Goal: Contribute content: Add original content to the website for others to see

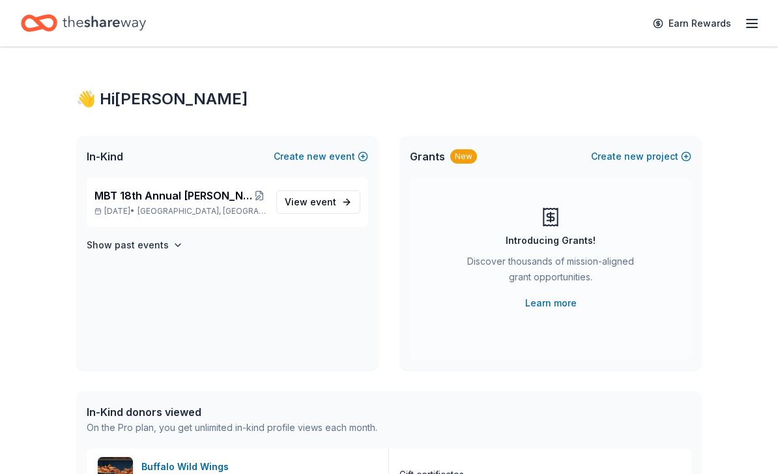
click at [554, 217] on icon at bounding box center [551, 217] width 7 height 7
click at [457, 151] on div "New" at bounding box center [463, 156] width 27 height 14
click at [617, 153] on button "Create new project" at bounding box center [641, 157] width 100 height 16
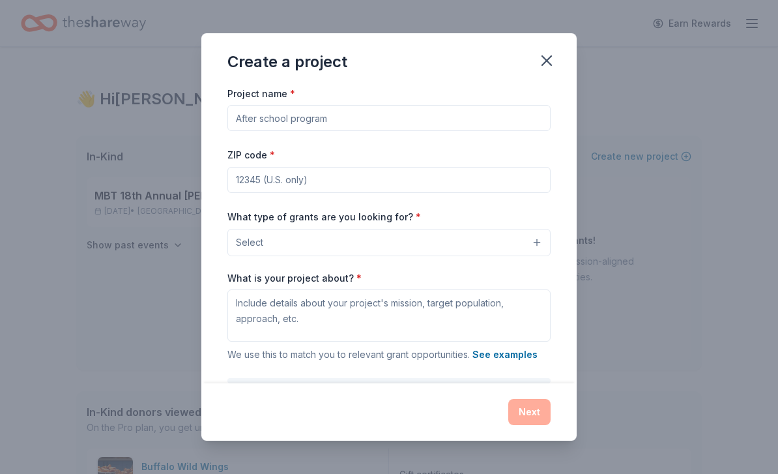
click at [269, 124] on input "Project name *" at bounding box center [389, 118] width 323 height 26
drag, startPoint x: 329, startPoint y: 123, endPoint x: 223, endPoint y: 119, distance: 106.3
click at [223, 119] on div "Project name * Educational Outreach Program ZIP code * What type of grants are …" at bounding box center [388, 234] width 375 height 299
click at [246, 183] on input "ZIP code *" at bounding box center [389, 180] width 323 height 26
drag, startPoint x: 285, startPoint y: 121, endPoint x: 211, endPoint y: 121, distance: 74.3
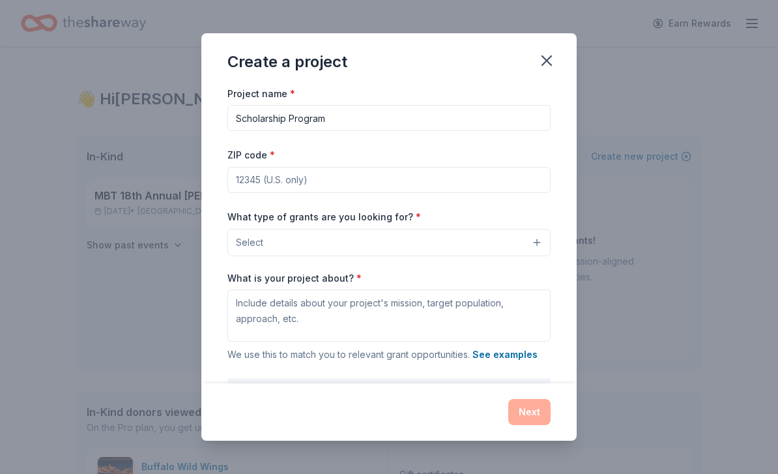
click at [211, 121] on div "Project name * Scholarship Program ZIP code * What type of grants are you looki…" at bounding box center [388, 234] width 375 height 299
type input "Educational Otreach Program"
click at [244, 181] on input "ZIP code *" at bounding box center [389, 180] width 323 height 26
type input "20110"
click at [317, 244] on button "Select" at bounding box center [389, 242] width 323 height 27
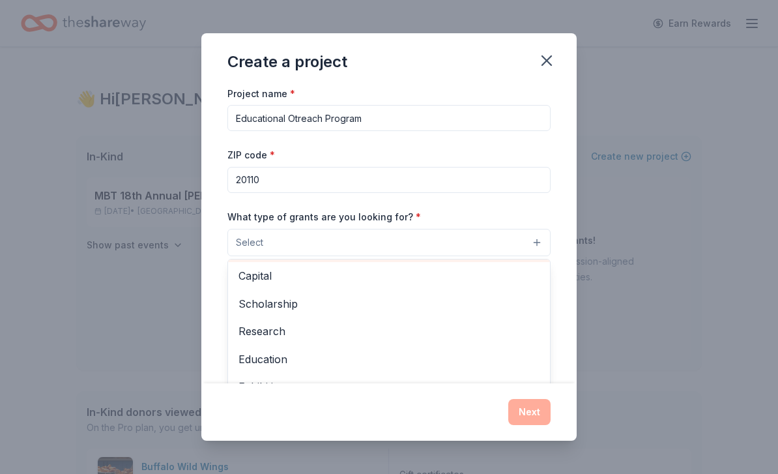
scroll to position [56, 0]
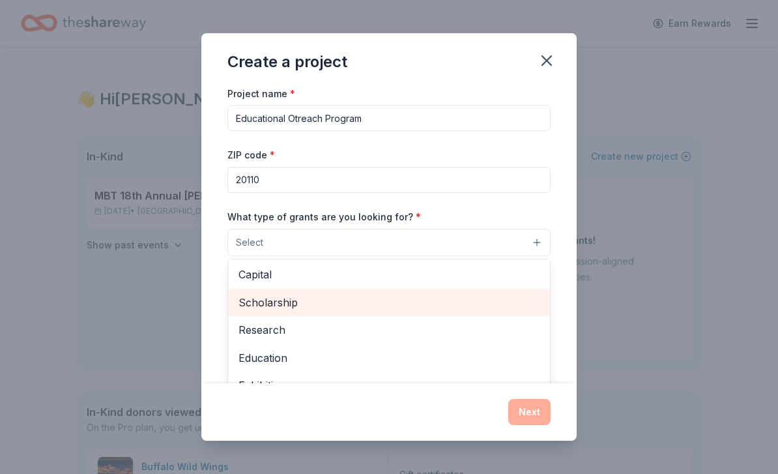
click at [319, 304] on span "Scholarship" at bounding box center [389, 302] width 301 height 17
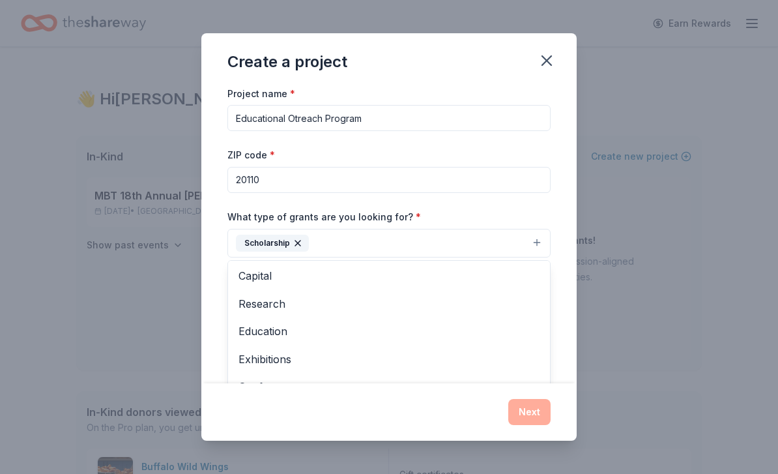
click at [320, 120] on div "Project name * Educational Otreach Program ZIP code * 20110 What type of grants…" at bounding box center [389, 264] width 323 height 359
click at [323, 117] on div "Project name * Educational Otreach Program ZIP code * 20110 What type of grants…" at bounding box center [389, 264] width 323 height 359
click at [329, 116] on div "Project name * Educational Otreach Program ZIP code * 20110 What type of grants…" at bounding box center [389, 264] width 323 height 359
click at [336, 121] on div "Project name * Educational Otreach Program ZIP code * 20110 What type of grants…" at bounding box center [389, 264] width 323 height 359
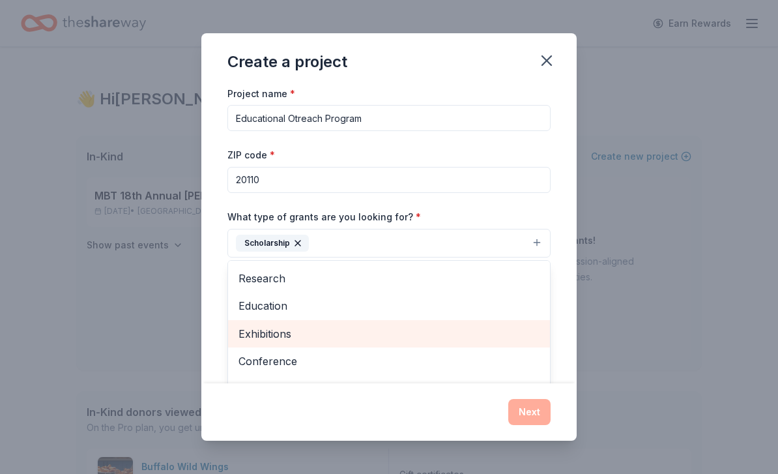
scroll to position [116, 0]
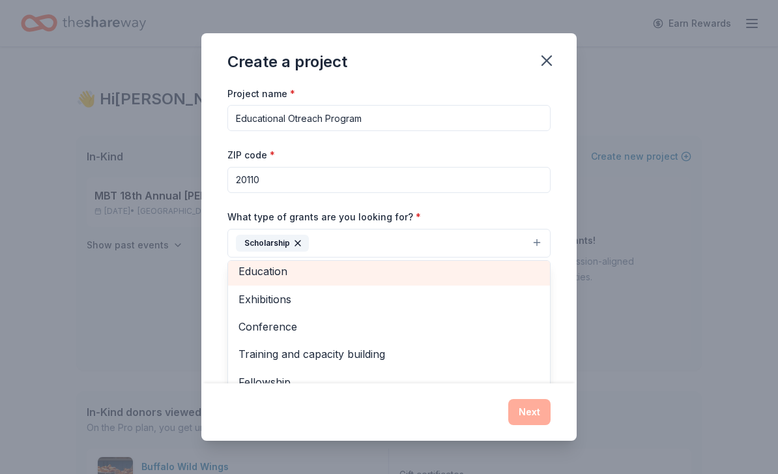
click at [289, 279] on span "Education" at bounding box center [389, 271] width 301 height 17
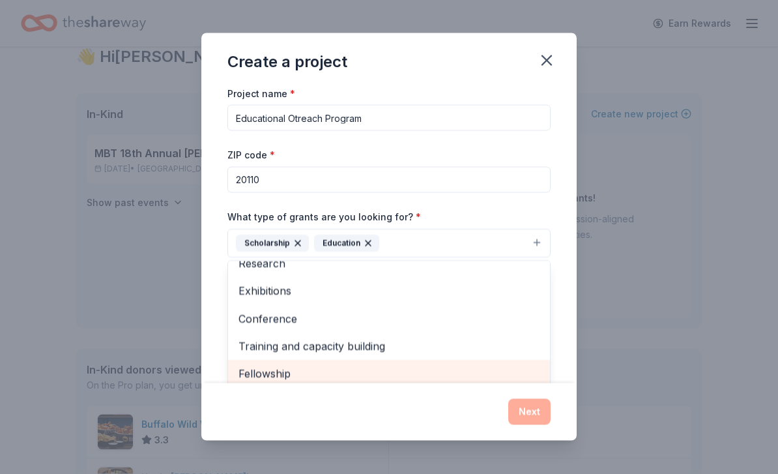
scroll to position [43, 0]
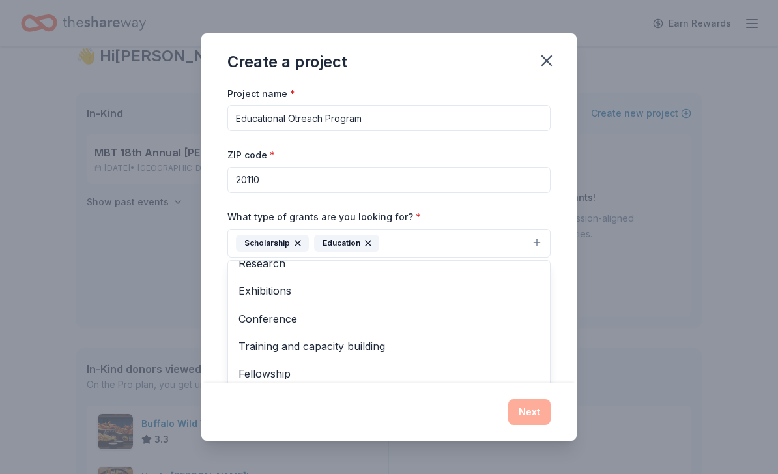
click at [331, 123] on div "Project name * Educational Otreach Program ZIP code * 20110 What type of grants…" at bounding box center [389, 264] width 323 height 359
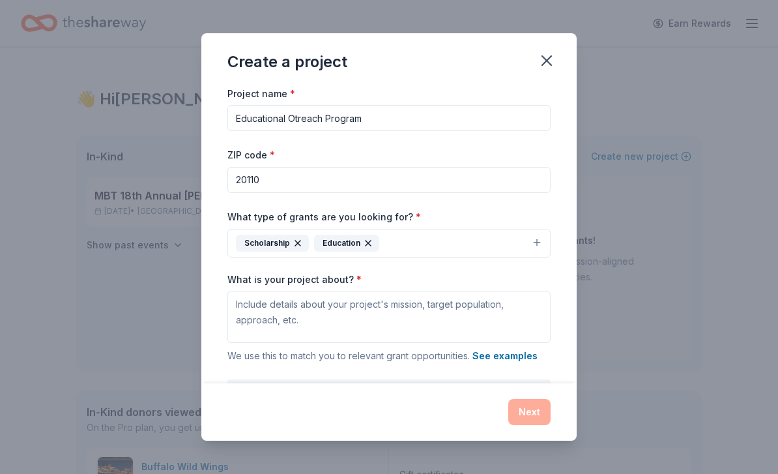
click at [323, 118] on input "Educational Otreach Program" at bounding box center [389, 118] width 323 height 26
type input "Scholarship Program"
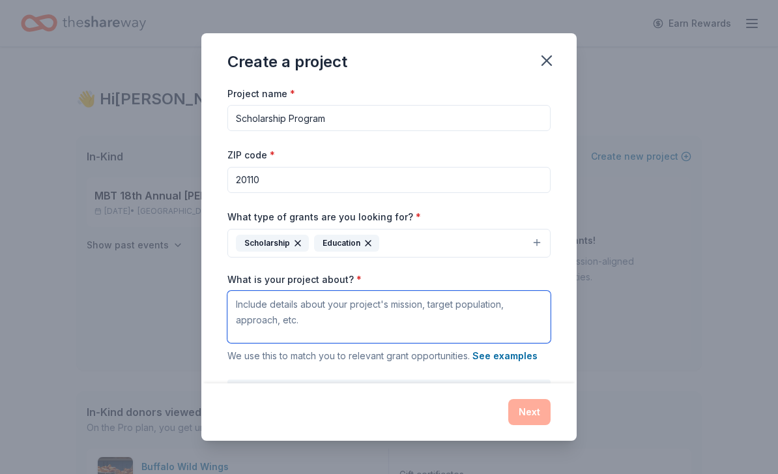
click at [368, 313] on textarea "What is your project about? *" at bounding box center [389, 317] width 323 height 52
paste textarea "At MBT, we believe in nurturing the dreams of aspiring dancers from all backgro…"
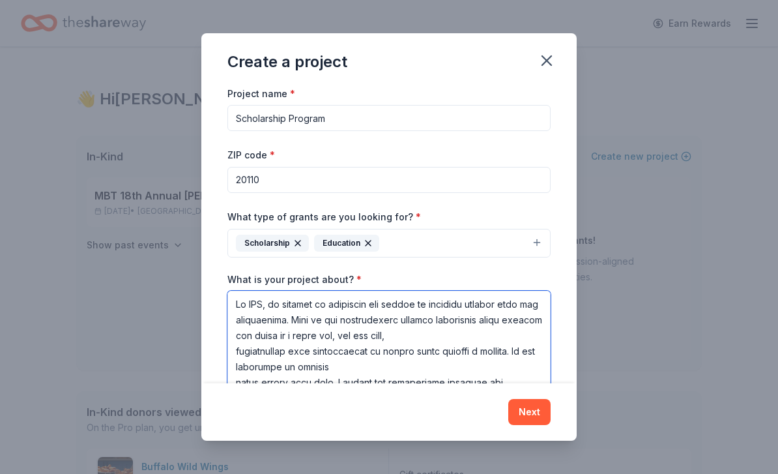
scroll to position [207, 0]
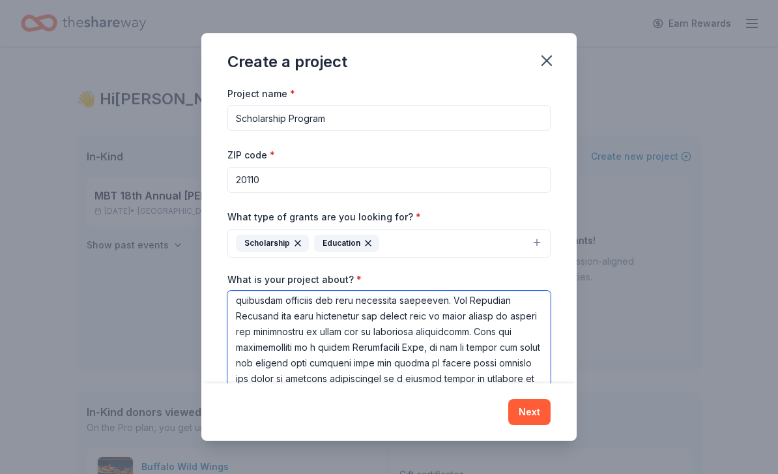
paste textarea "Your generous donation to the Scholarship Fund, will directly supporting the ed…"
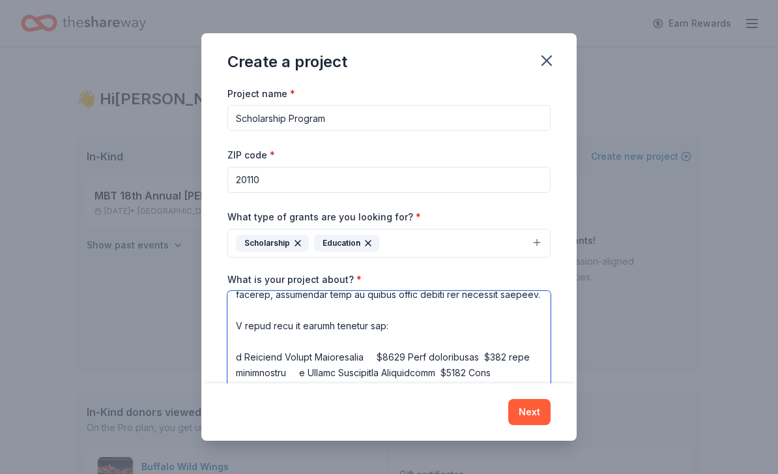
scroll to position [432, 0]
click at [280, 360] on textarea "What is your project about? *" at bounding box center [389, 349] width 323 height 117
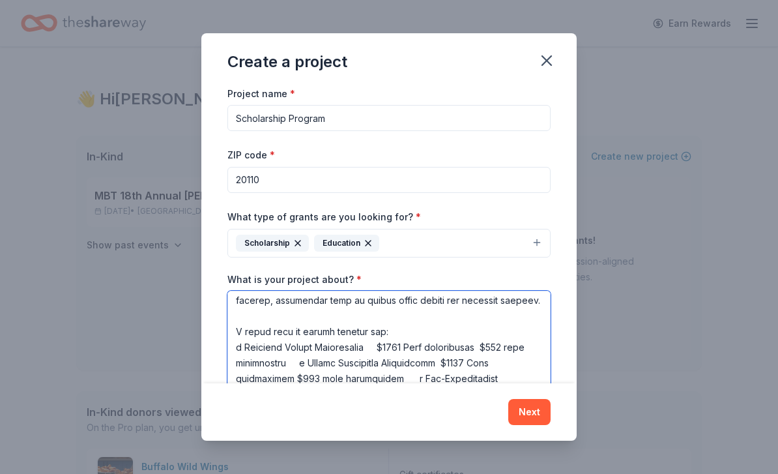
scroll to position [458, 0]
click at [375, 332] on textarea "What is your project about? *" at bounding box center [389, 349] width 323 height 117
click at [478, 334] on textarea "What is your project about? *" at bounding box center [389, 349] width 323 height 117
click at [298, 351] on textarea "What is your project about? *" at bounding box center [389, 349] width 323 height 117
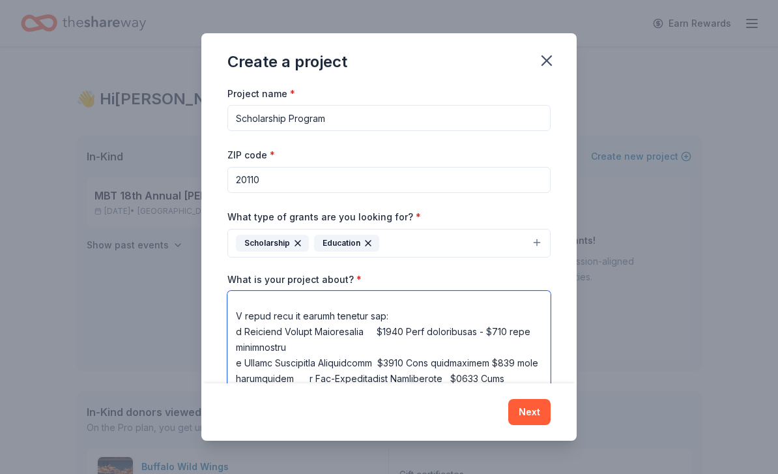
scroll to position [473, 0]
click at [377, 351] on textarea "What is your project about? *" at bounding box center [389, 349] width 323 height 117
click at [377, 316] on textarea "What is your project about? *" at bounding box center [389, 349] width 323 height 117
click at [484, 356] on textarea "What is your project about? *" at bounding box center [389, 349] width 323 height 117
click at [301, 365] on textarea "What is your project about? *" at bounding box center [389, 349] width 323 height 117
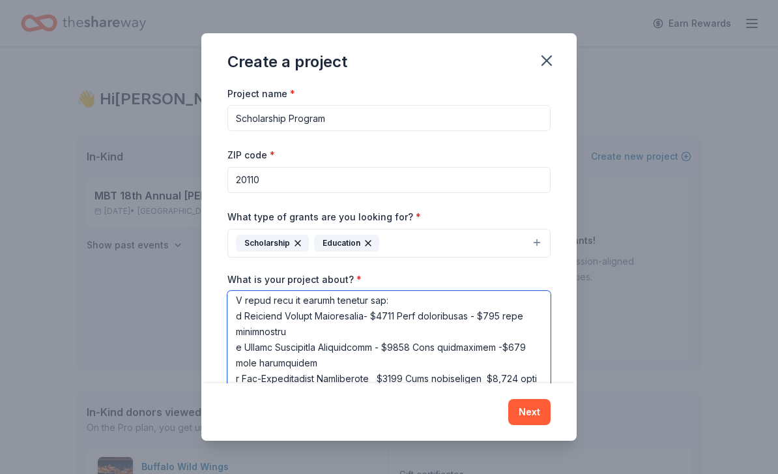
scroll to position [489, 0]
click at [374, 366] on textarea "What is your project about? *" at bounding box center [389, 349] width 323 height 117
click at [478, 364] on textarea "What is your project about? *" at bounding box center [389, 349] width 323 height 117
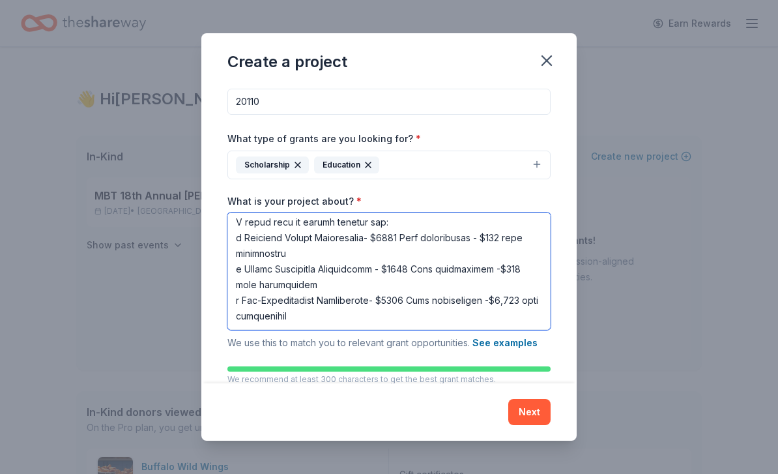
scroll to position [79, 0]
click at [330, 325] on textarea "What is your project about? *" at bounding box center [389, 270] width 323 height 117
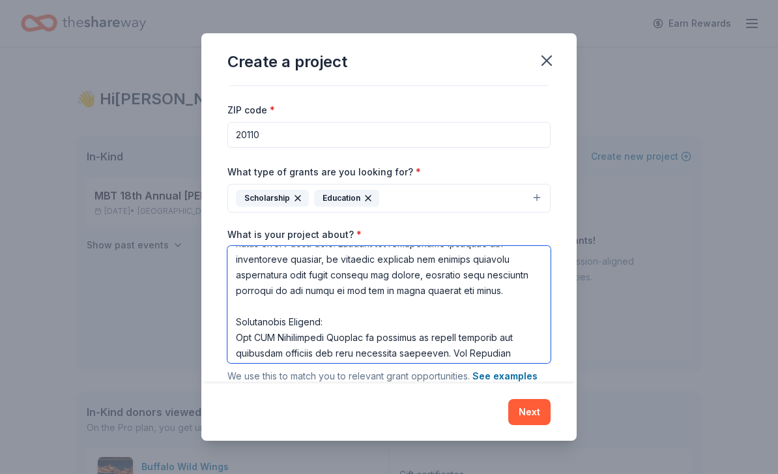
scroll to position [97, 0]
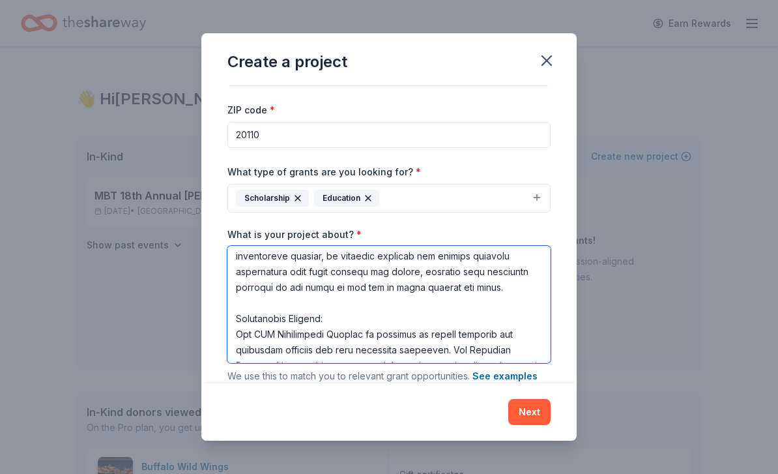
drag, startPoint x: 305, startPoint y: 324, endPoint x: 239, endPoint y: 323, distance: 66.5
click at [239, 323] on textarea "What is your project about? *" at bounding box center [389, 304] width 323 height 117
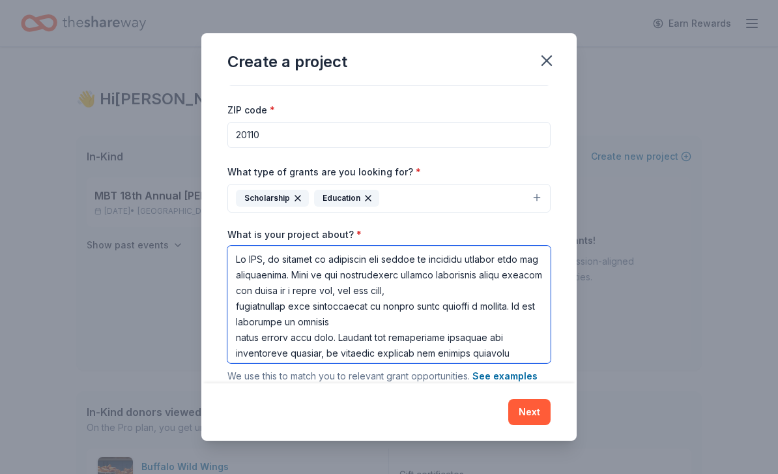
scroll to position [0, 0]
click at [236, 342] on textarea "What is your project about? *" at bounding box center [389, 304] width 323 height 117
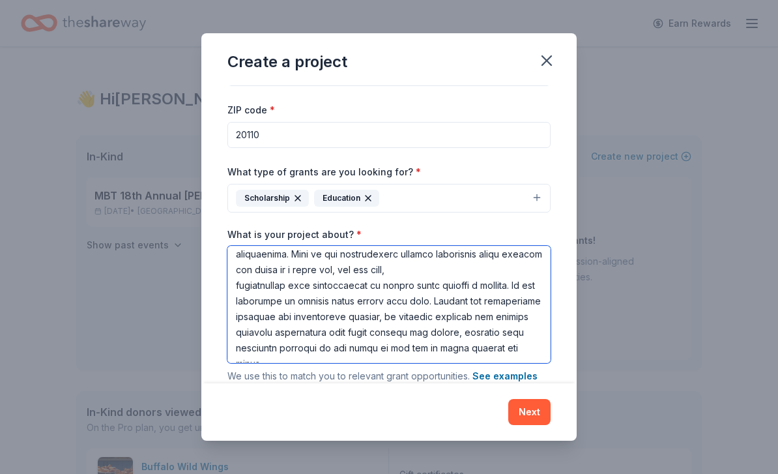
scroll to position [22, 0]
click at [237, 289] on textarea "What is your project about? *" at bounding box center [389, 304] width 323 height 117
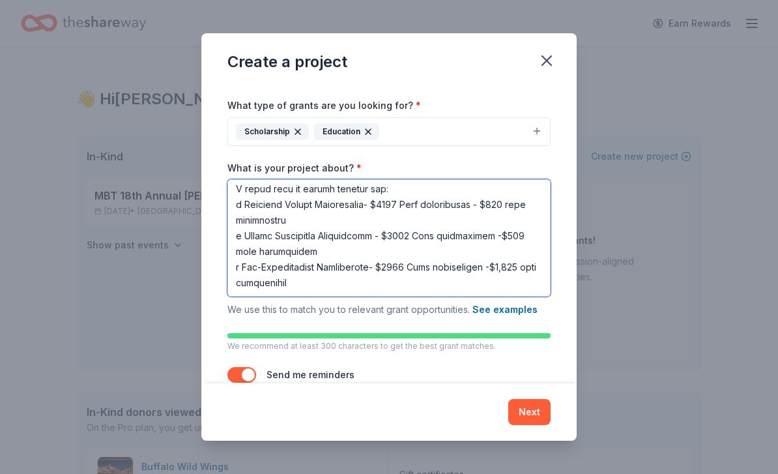
scroll to position [110, 0]
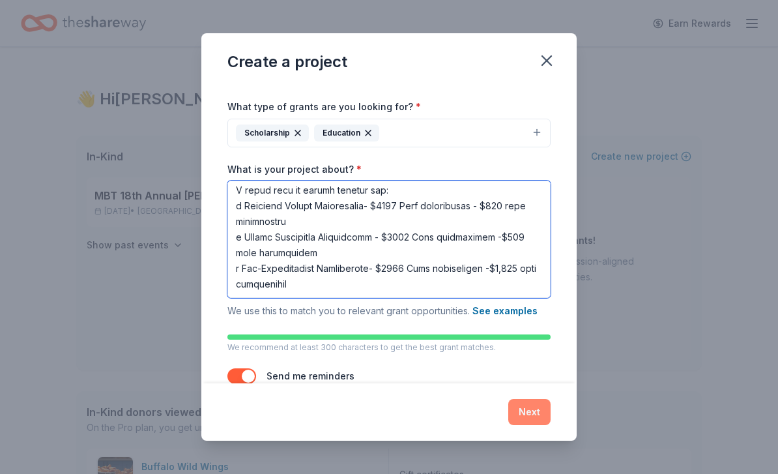
type textarea "At MBT, we believe in nurturing the dreams of aspiring dancers from all backgro…"
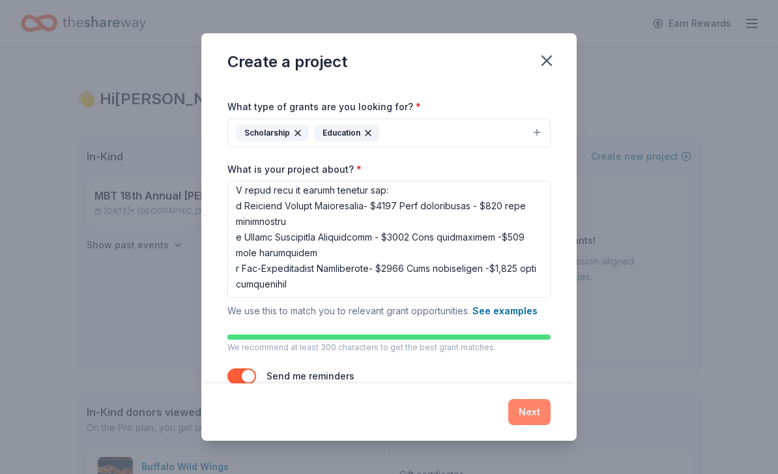
click at [523, 425] on button "Next" at bounding box center [529, 412] width 42 height 26
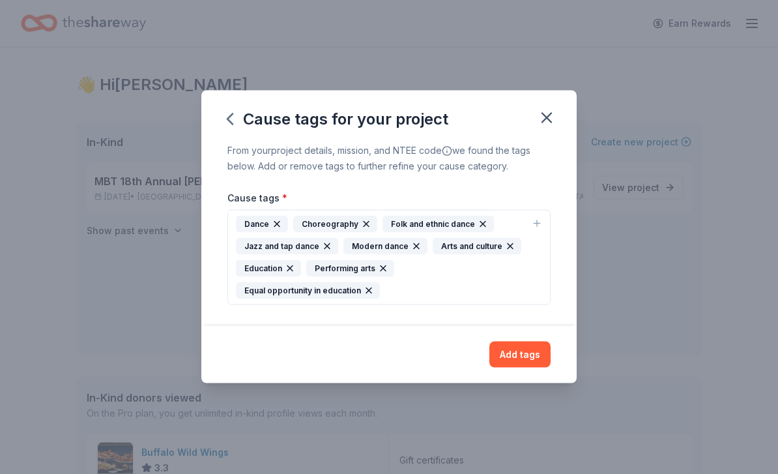
scroll to position [15, 0]
click at [510, 368] on button "Add tags" at bounding box center [520, 355] width 61 height 26
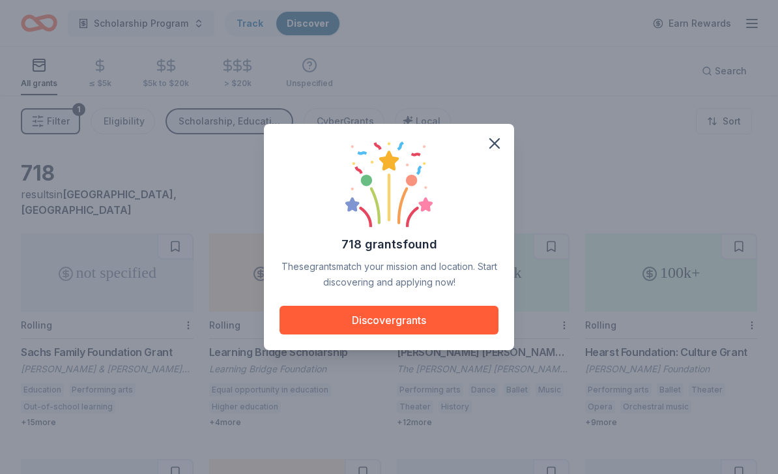
click at [469, 350] on div "718 grants found These grants match your mission and location. Start discoverin…" at bounding box center [389, 237] width 250 height 226
click at [382, 350] on div "718 grants found These grants match your mission and location. Start discoverin…" at bounding box center [389, 237] width 250 height 226
click at [394, 350] on div "718 grants found These grants match your mission and location. Start discoverin…" at bounding box center [389, 237] width 250 height 226
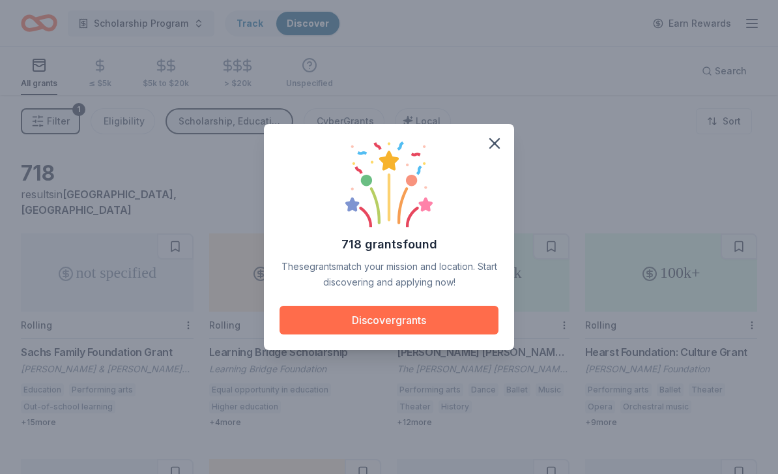
click at [414, 334] on button "Discover grants" at bounding box center [389, 320] width 219 height 29
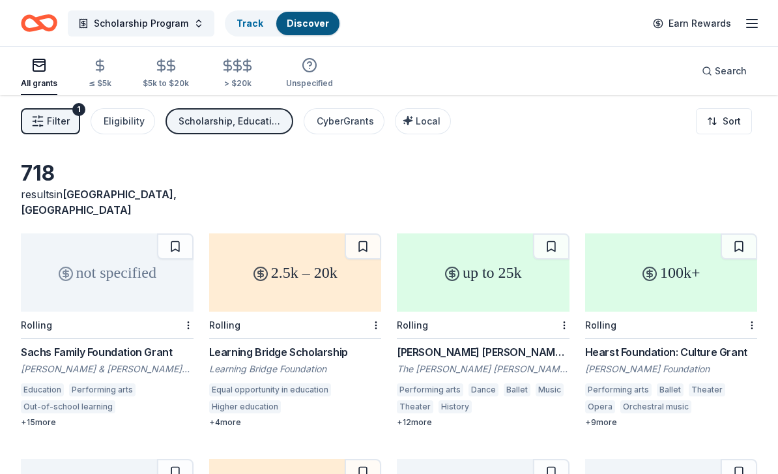
click at [415, 362] on div "The [PERSON_NAME] [PERSON_NAME] Foundation" at bounding box center [483, 368] width 173 height 13
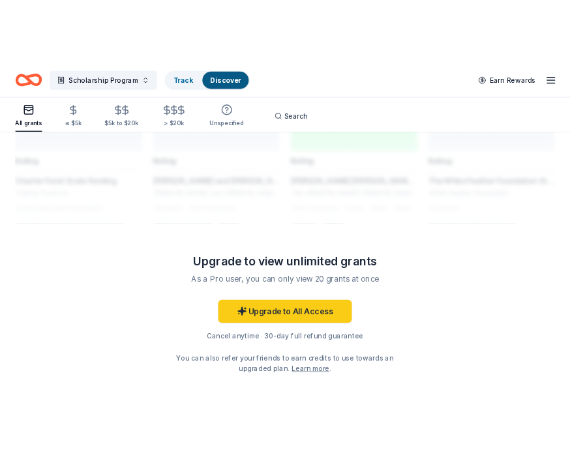
scroll to position [1792, 0]
